Goal: Entertainment & Leisure: Browse casually

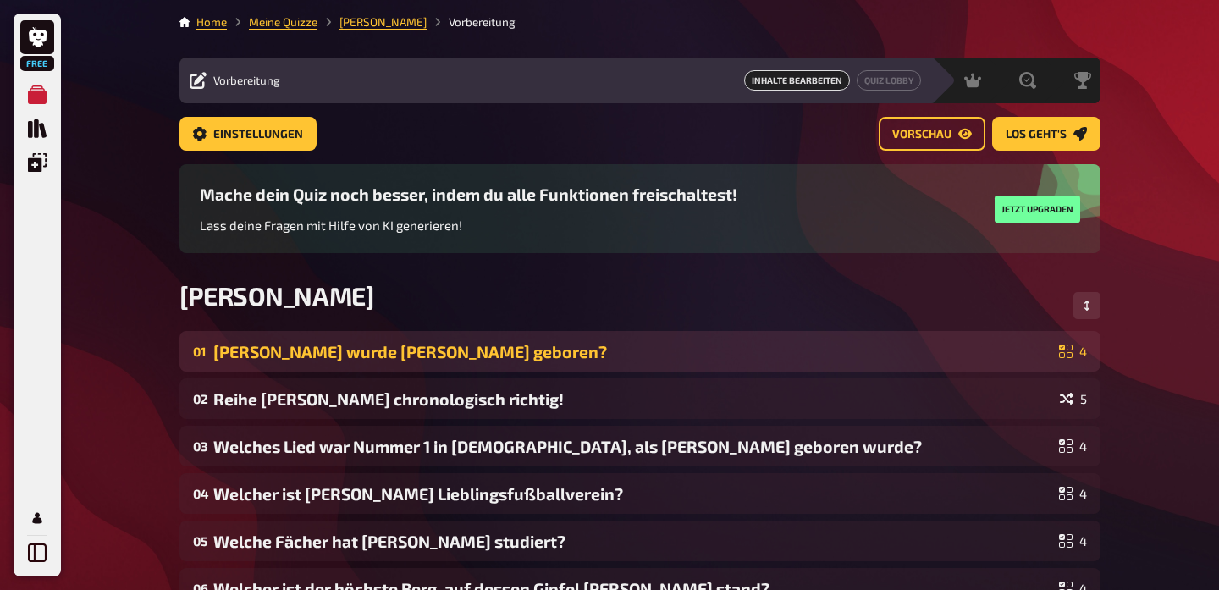
click at [672, 355] on div "[PERSON_NAME] wurde [PERSON_NAME] geboren?" at bounding box center [632, 351] width 839 height 19
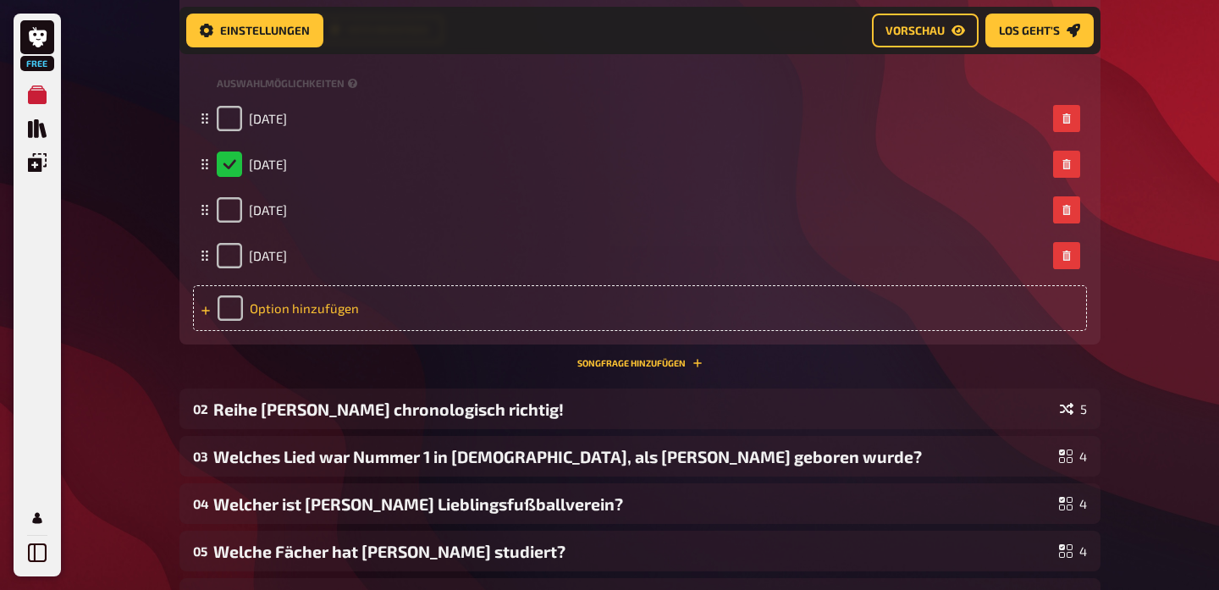
scroll to position [650, 0]
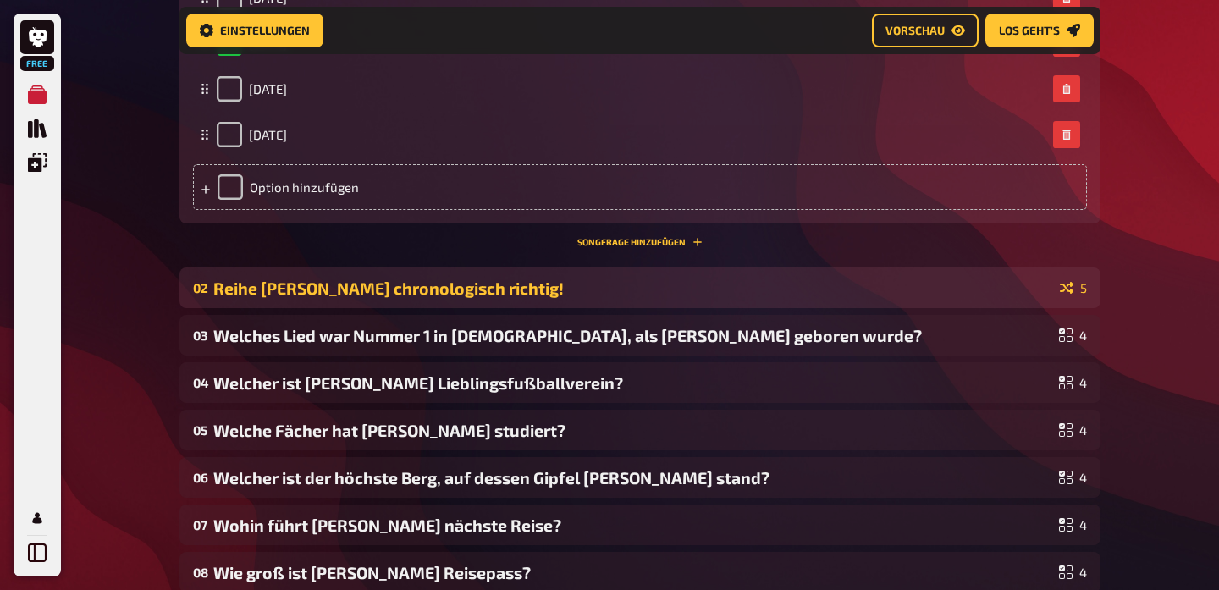
click at [506, 284] on div "Reihe [PERSON_NAME] chronologisch richtig!" at bounding box center [633, 287] width 840 height 19
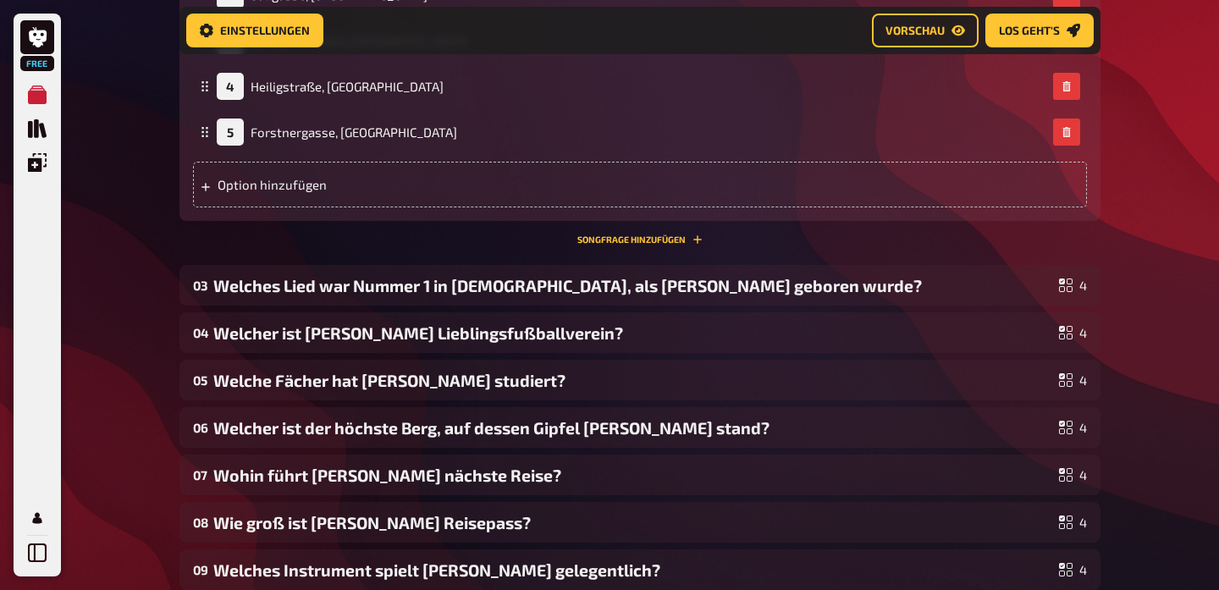
scroll to position [1276, 0]
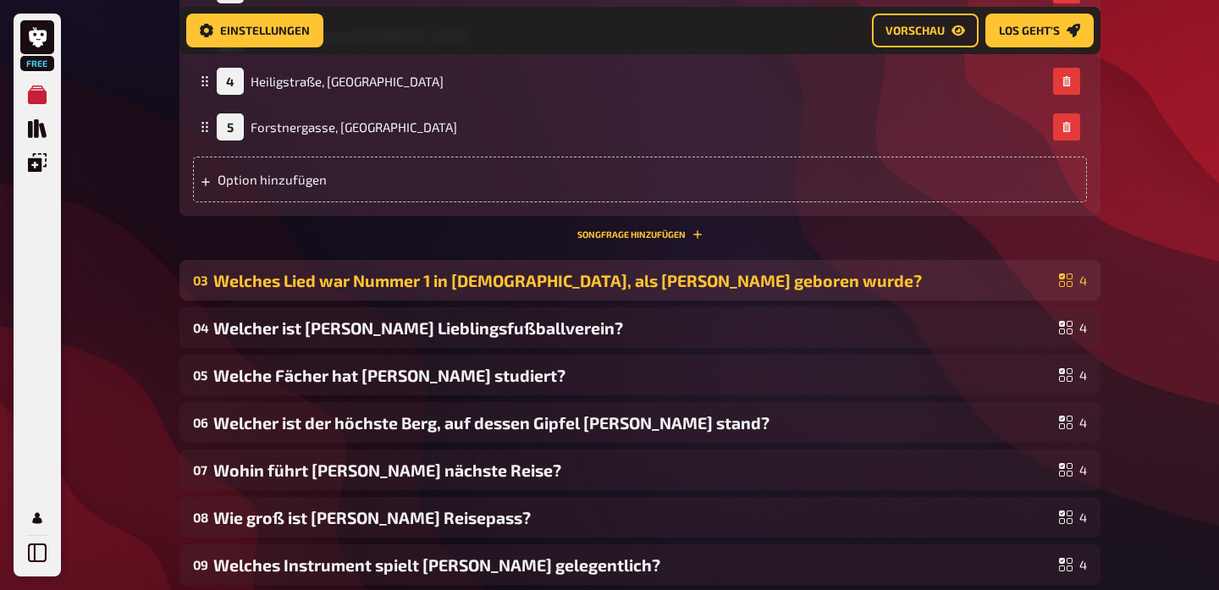
click at [401, 284] on div "Welches Lied war Nummer 1 in [DEMOGRAPHIC_DATA], als [PERSON_NAME] geboren wurd…" at bounding box center [632, 280] width 839 height 19
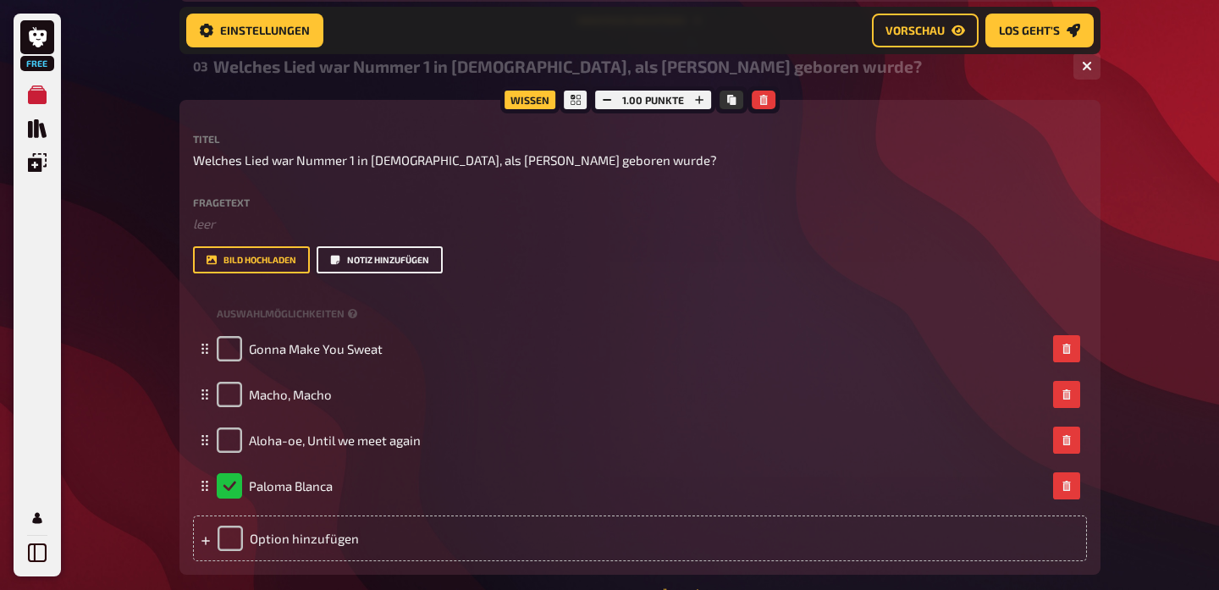
scroll to position [1491, 0]
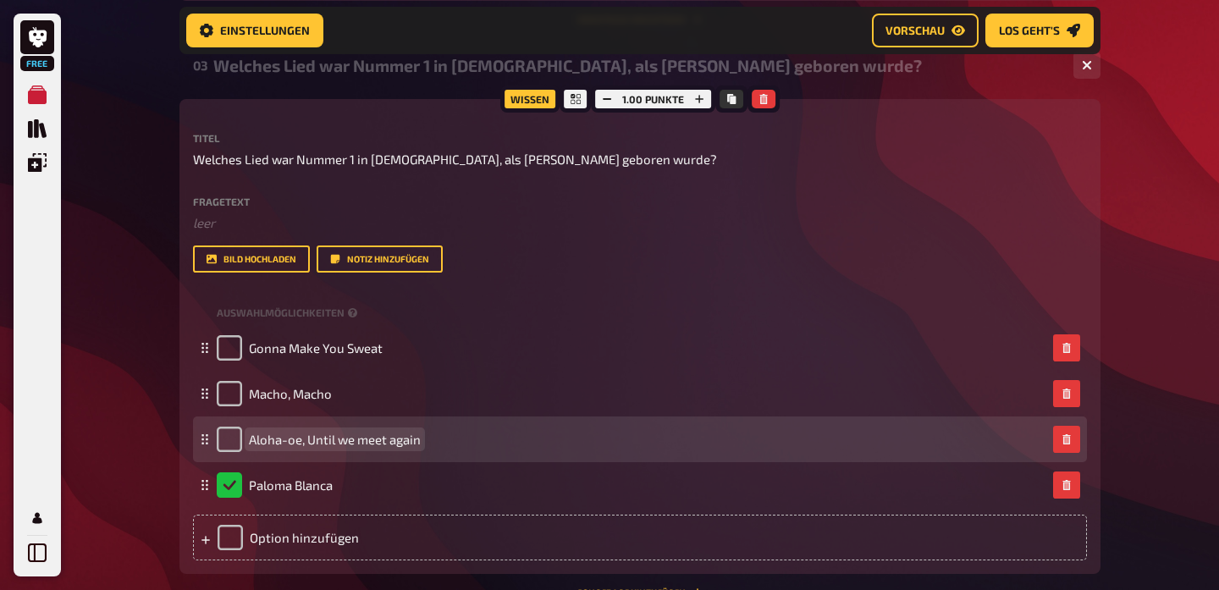
click at [411, 436] on span "Aloha-oe, Until we meet again" at bounding box center [335, 439] width 172 height 15
drag, startPoint x: 420, startPoint y: 436, endPoint x: 239, endPoint y: 437, distance: 181.1
click at [240, 438] on div "Aloha-oe, Until we meet again" at bounding box center [319, 439] width 204 height 25
copy span "Aloha-oe, Until we meet again"
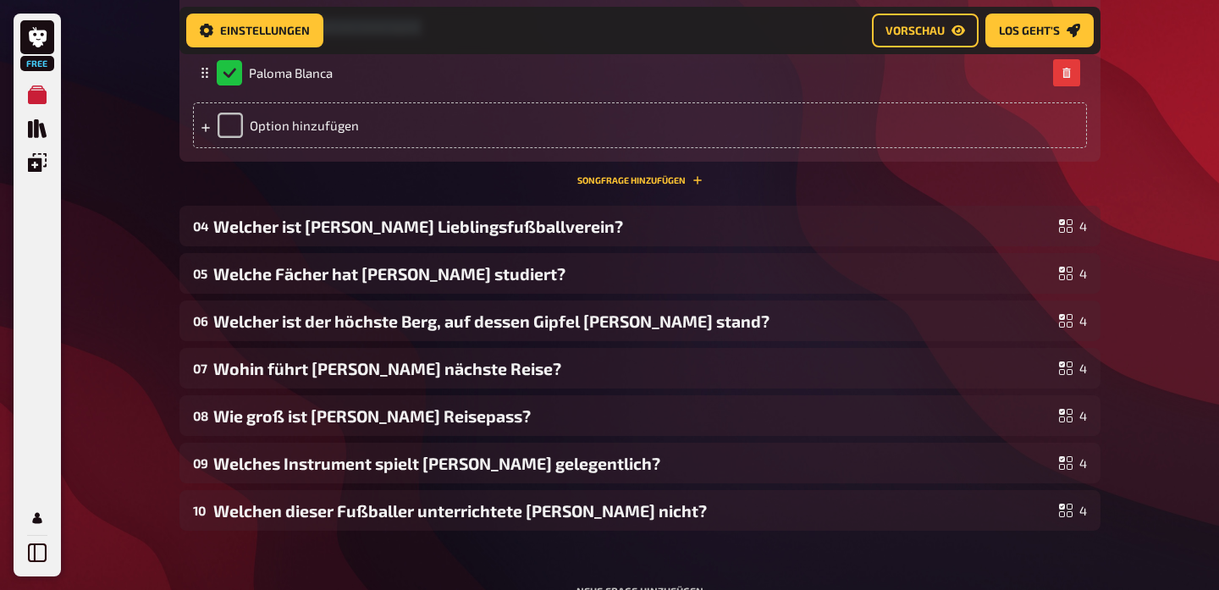
scroll to position [1905, 0]
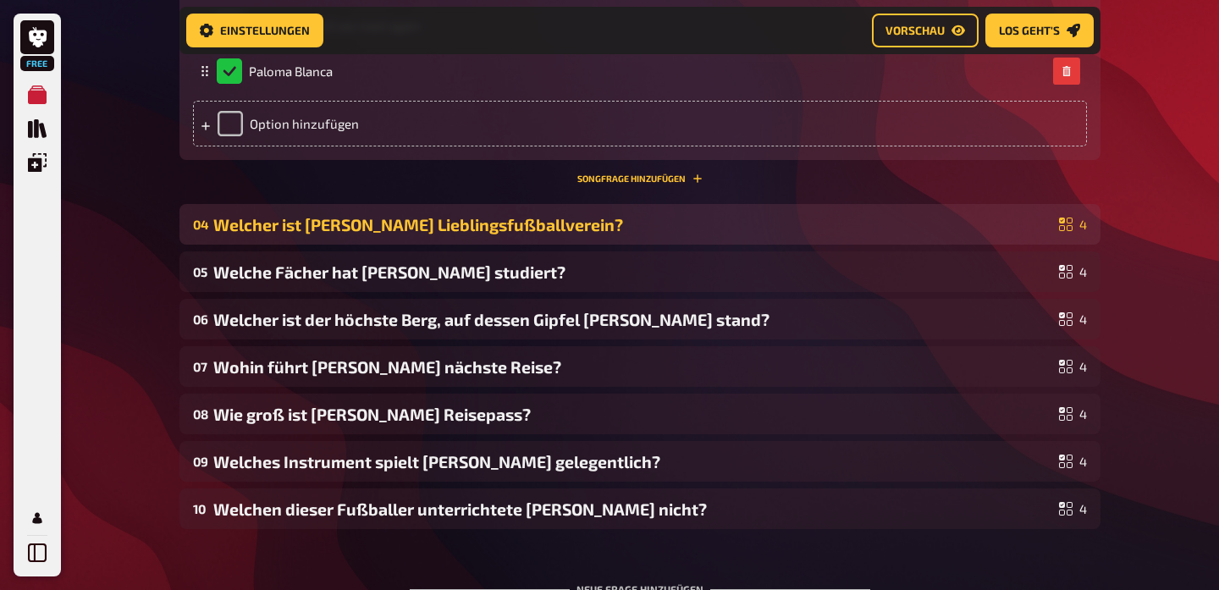
click at [567, 221] on div "Welcher ist [PERSON_NAME] Lieblingsfußballverein?" at bounding box center [632, 224] width 839 height 19
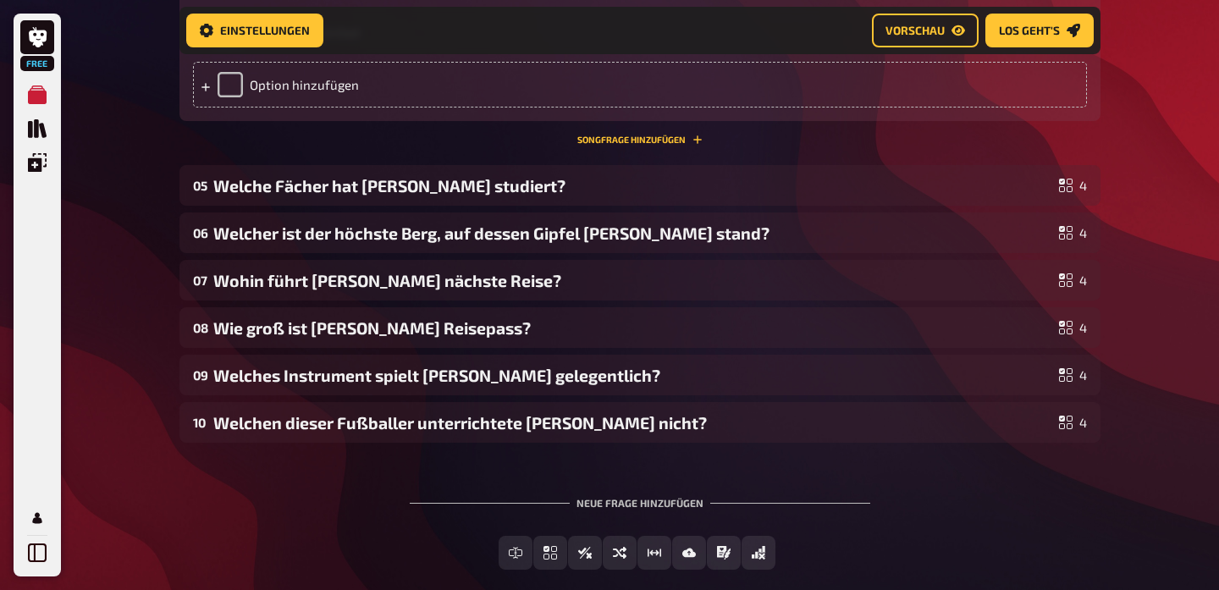
scroll to position [2536, 0]
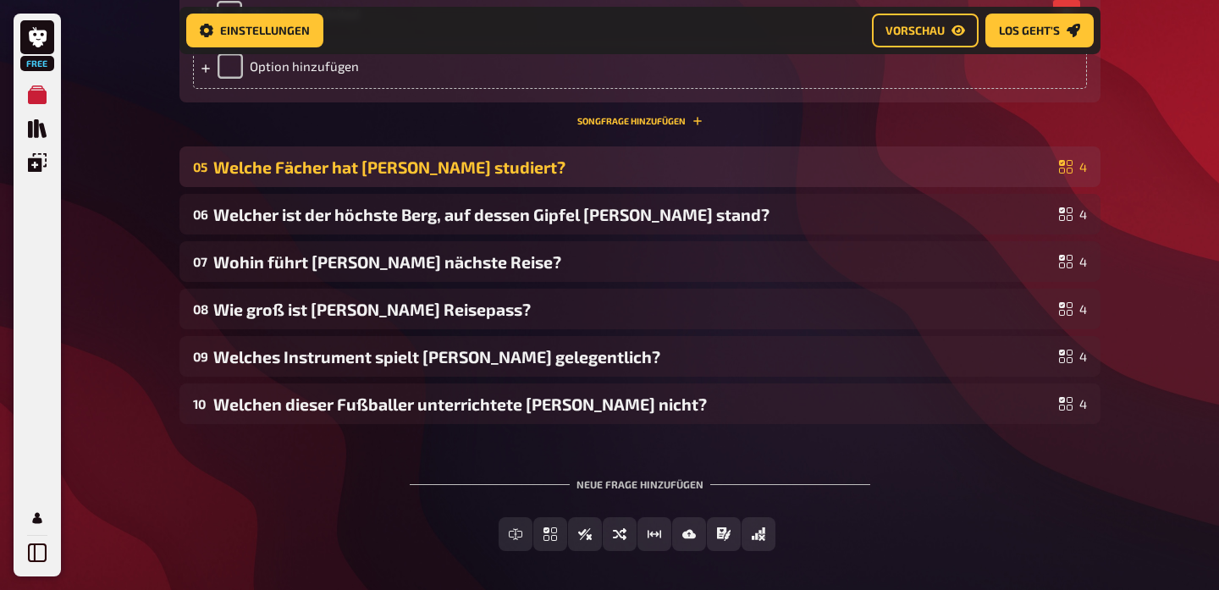
click at [500, 161] on div "Welche Fächer hat [PERSON_NAME] studiert?" at bounding box center [632, 166] width 839 height 19
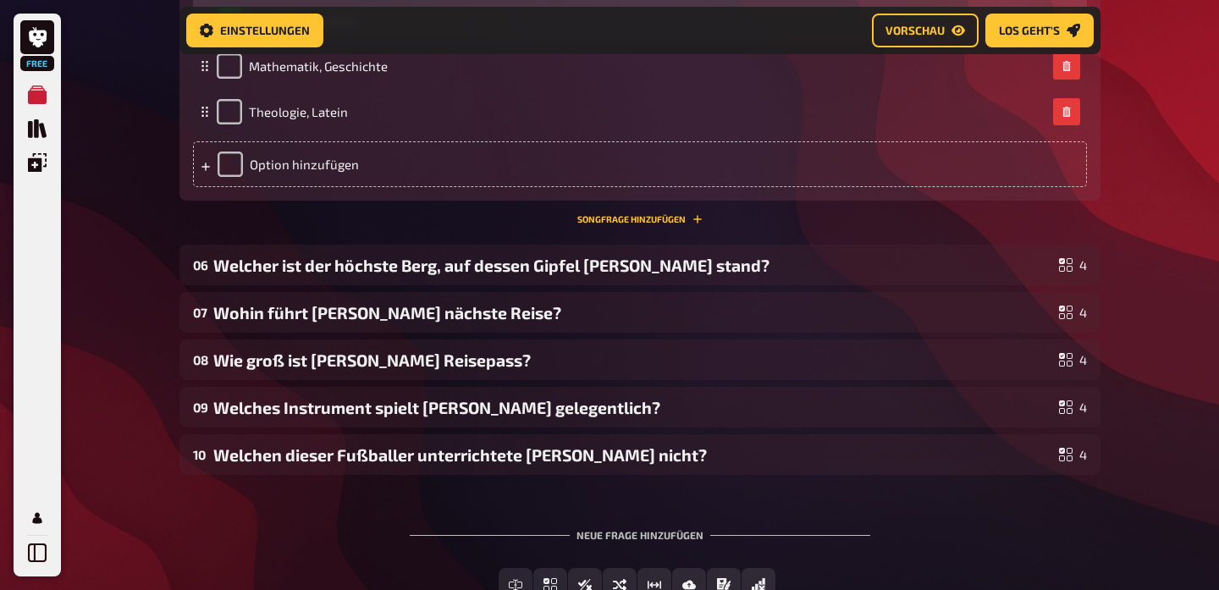
scroll to position [3091, 0]
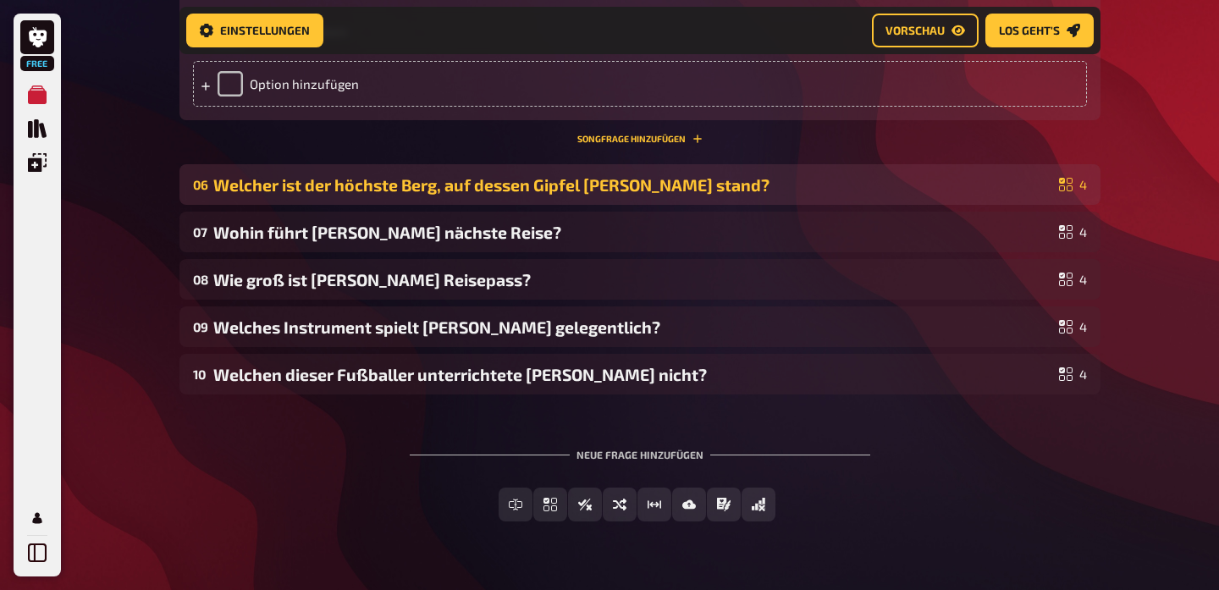
click at [504, 180] on div "Welcher ist der höchste Berg, auf dessen Gipfel [PERSON_NAME] stand?" at bounding box center [632, 184] width 839 height 19
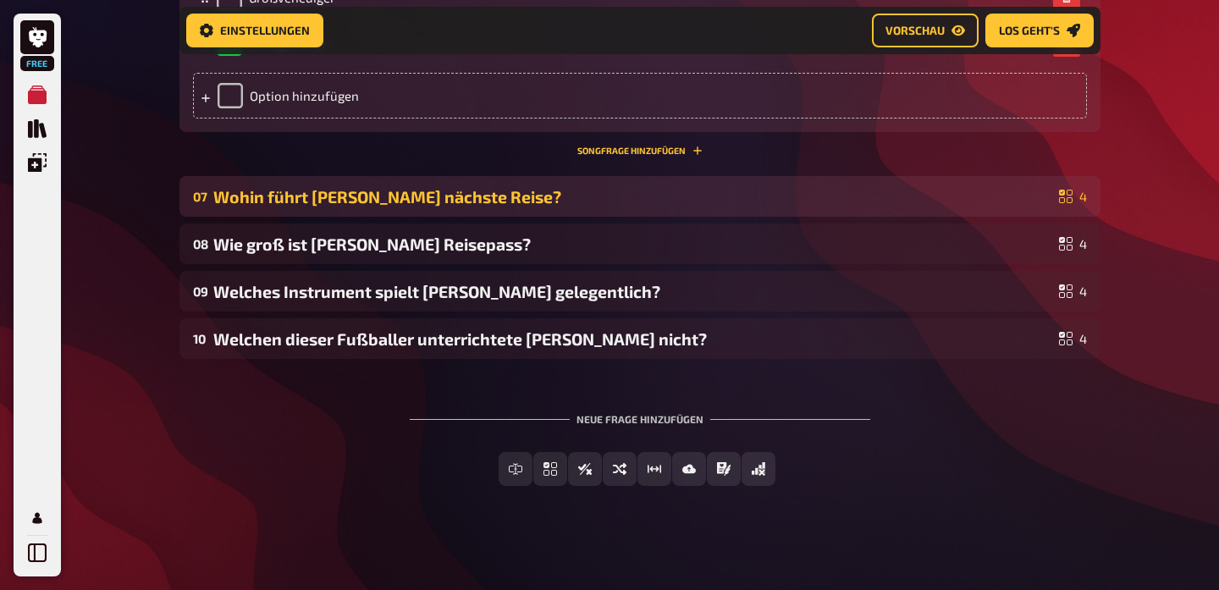
scroll to position [3651, 0]
click at [495, 188] on div "Wohin führt [PERSON_NAME] nächste Reise?" at bounding box center [632, 197] width 839 height 19
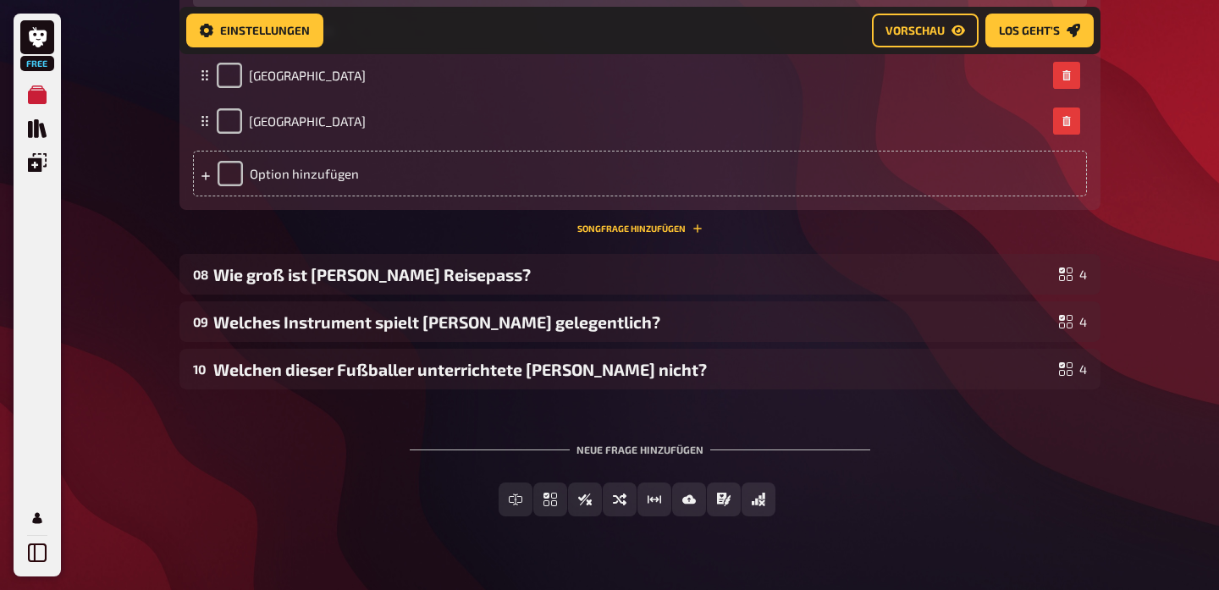
scroll to position [4150, 0]
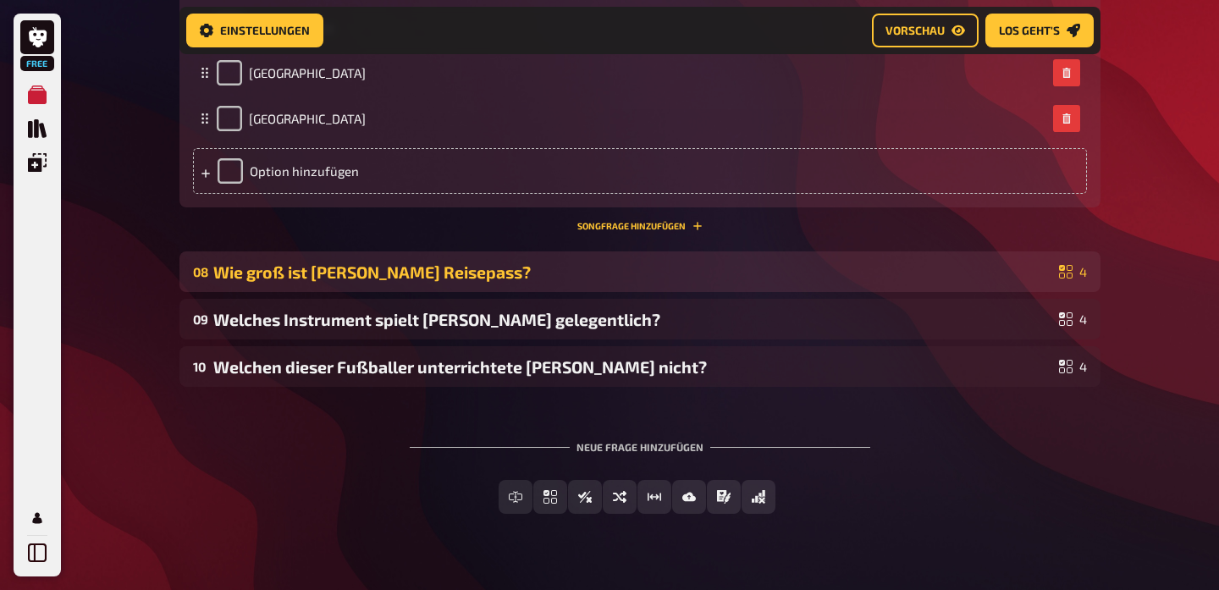
click at [501, 271] on div "Wie groß ist [PERSON_NAME] Reisepass?" at bounding box center [632, 271] width 839 height 19
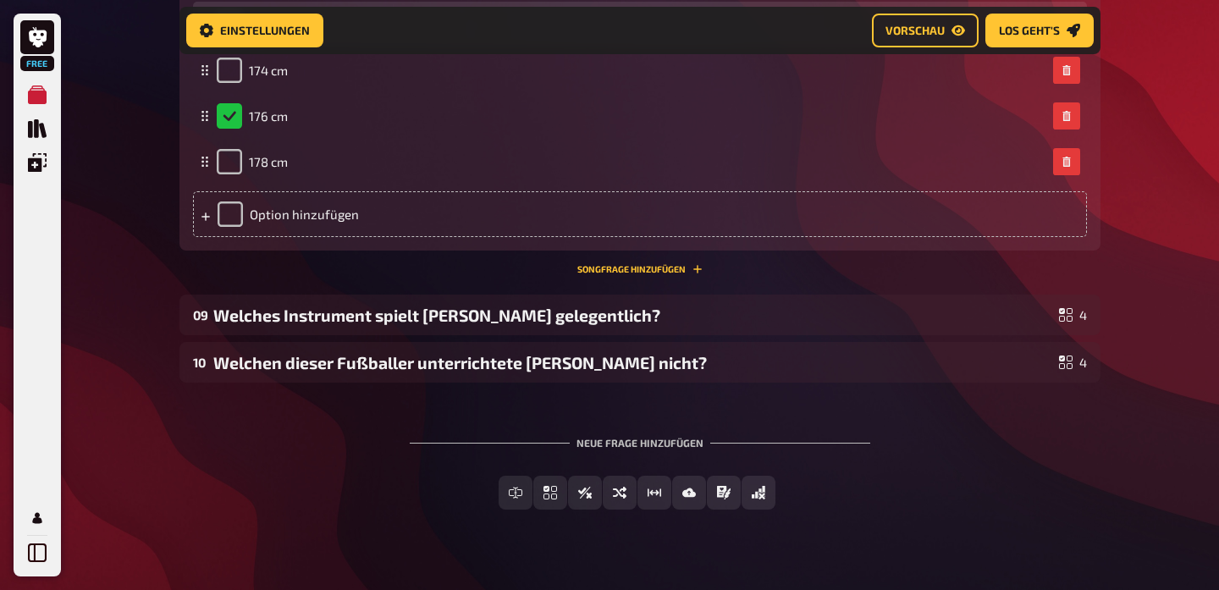
scroll to position [4698, 0]
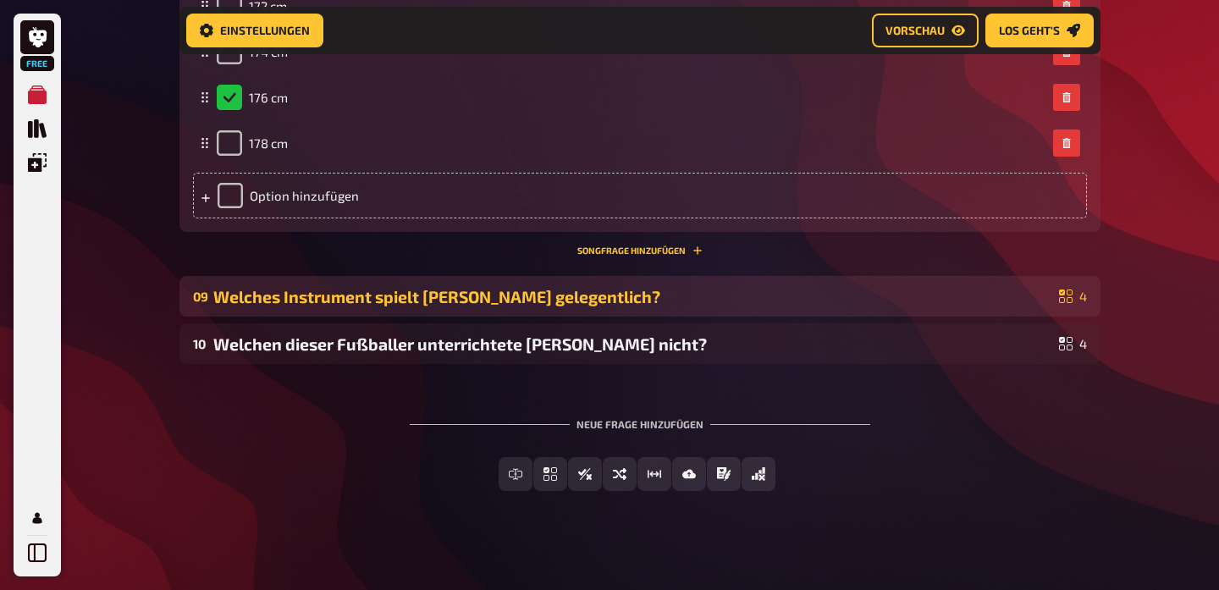
click at [455, 301] on div "09 Welches Instrument spielt [PERSON_NAME] gelegentlich? 4" at bounding box center [639, 296] width 921 height 41
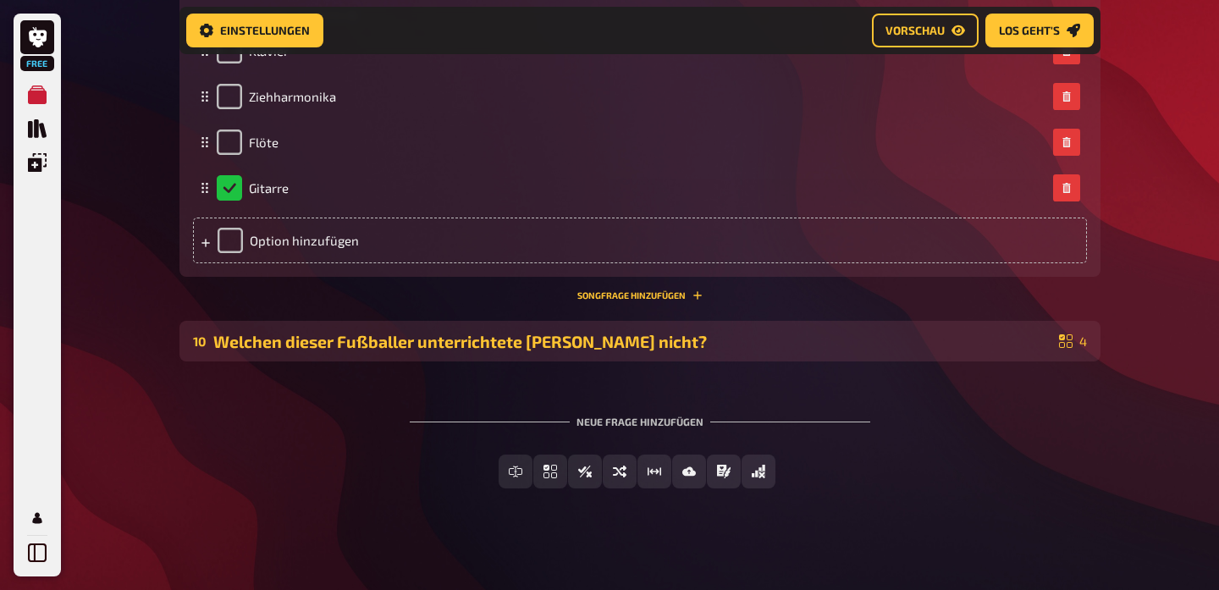
scroll to position [5226, 0]
click at [492, 348] on div "10 Welchen dieser Fußballer unterrichtete [PERSON_NAME] nicht? 4" at bounding box center [639, 342] width 921 height 41
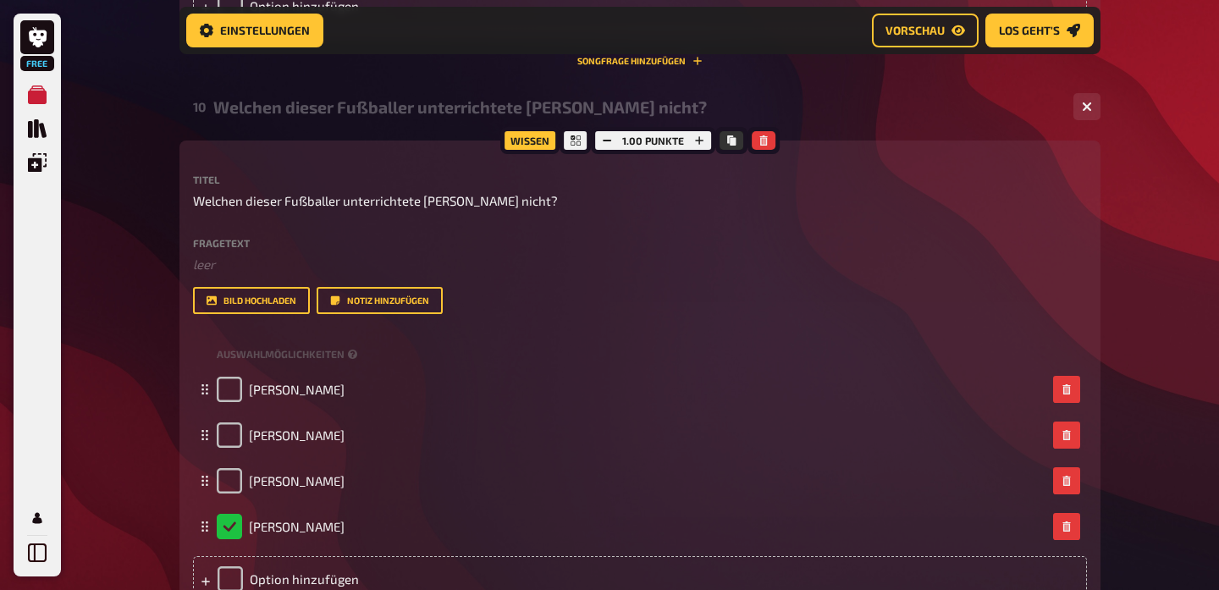
scroll to position [5521, 0]
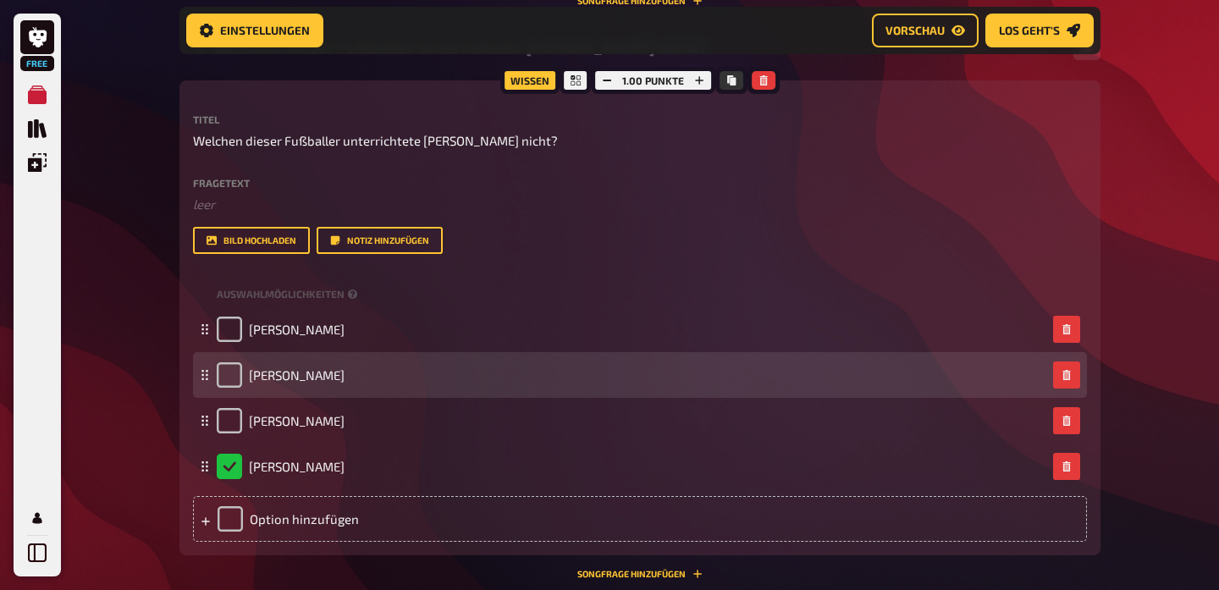
click at [344, 374] on div "[PERSON_NAME]" at bounding box center [281, 374] width 128 height 25
click at [336, 371] on span "[PERSON_NAME]" at bounding box center [297, 374] width 96 height 15
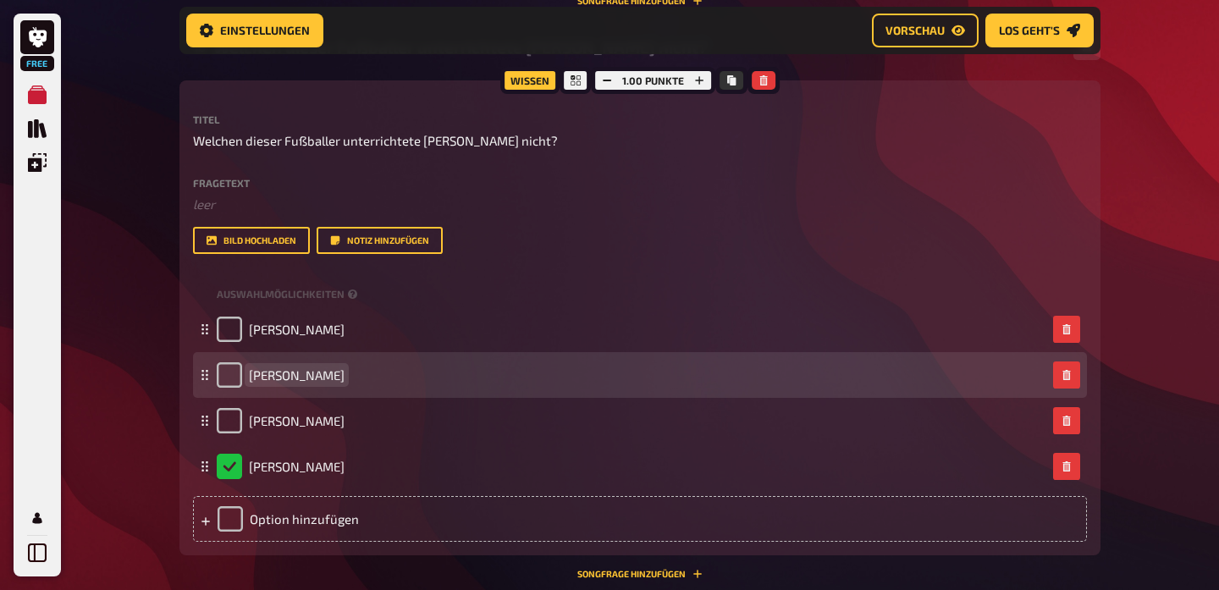
click at [336, 371] on span "[PERSON_NAME]" at bounding box center [297, 374] width 96 height 15
copy span "[PERSON_NAME]"
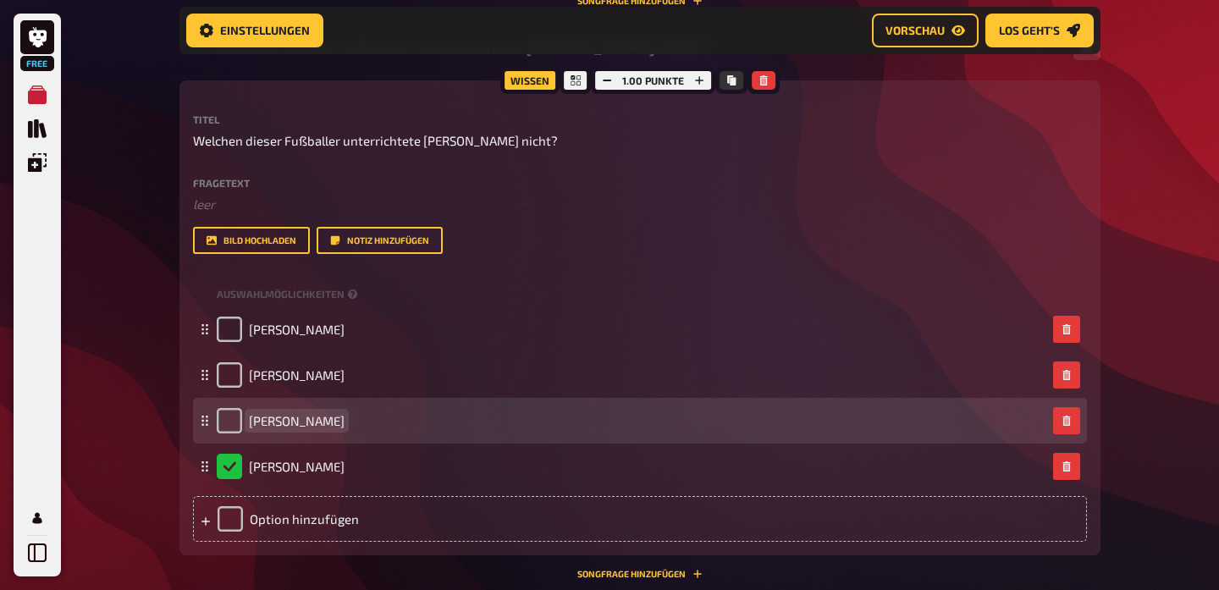
click at [303, 413] on span "[PERSON_NAME]" at bounding box center [297, 420] width 96 height 15
copy span "[PERSON_NAME]"
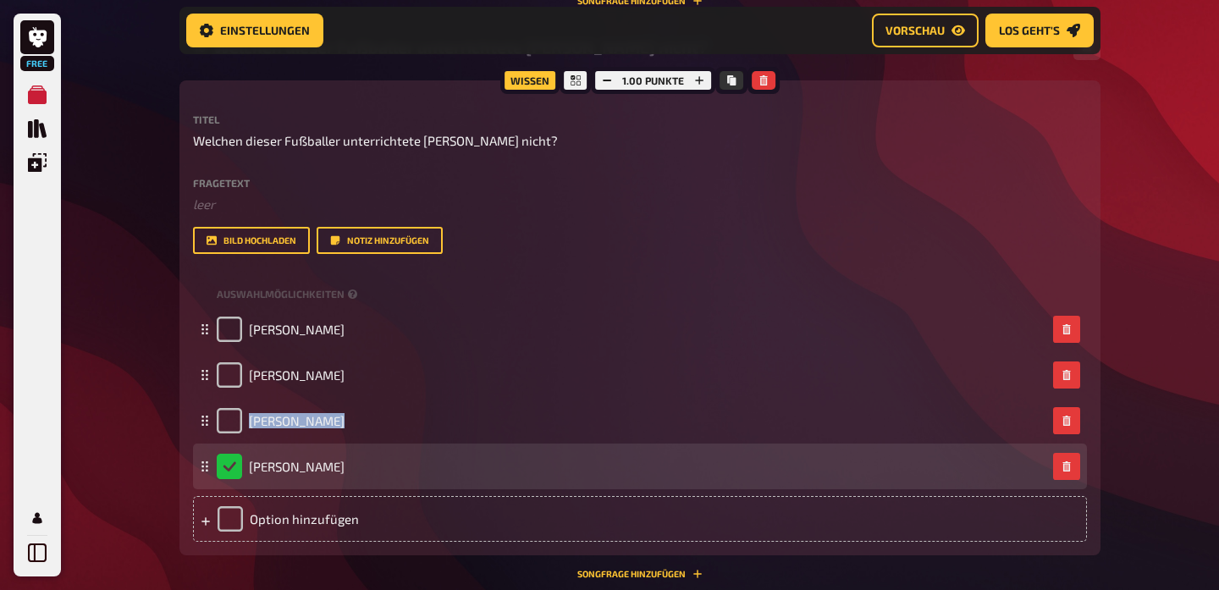
click at [322, 466] on div "[PERSON_NAME]" at bounding box center [281, 466] width 128 height 25
click at [314, 462] on span "[PERSON_NAME]" at bounding box center [297, 466] width 96 height 15
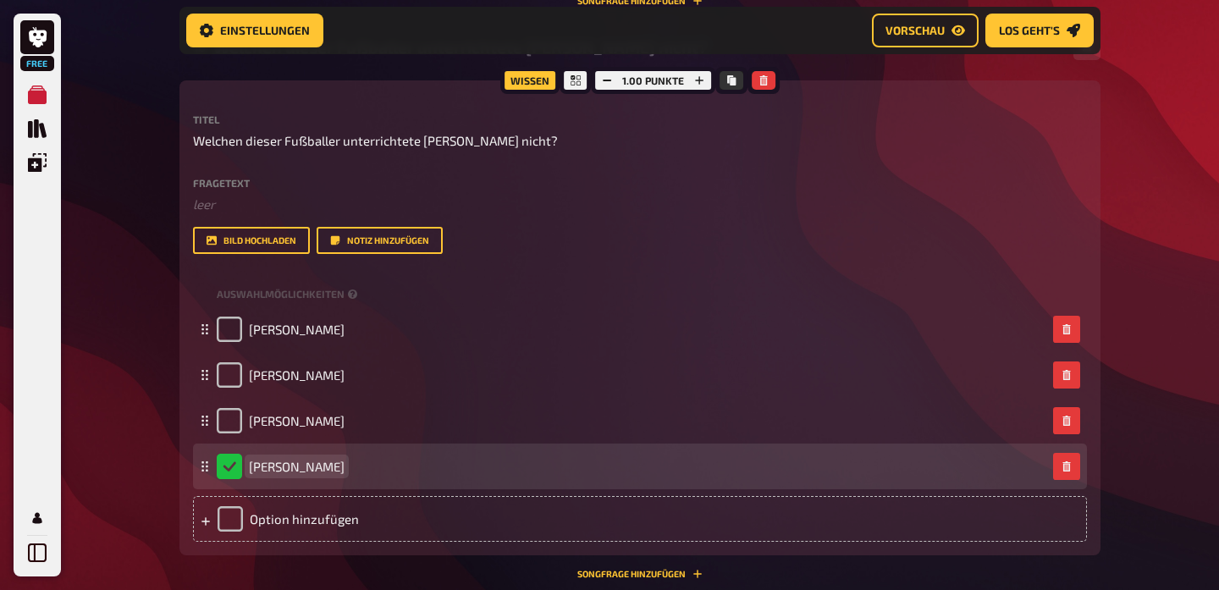
copy span "[PERSON_NAME]"
